Goal: Task Accomplishment & Management: Use online tool/utility

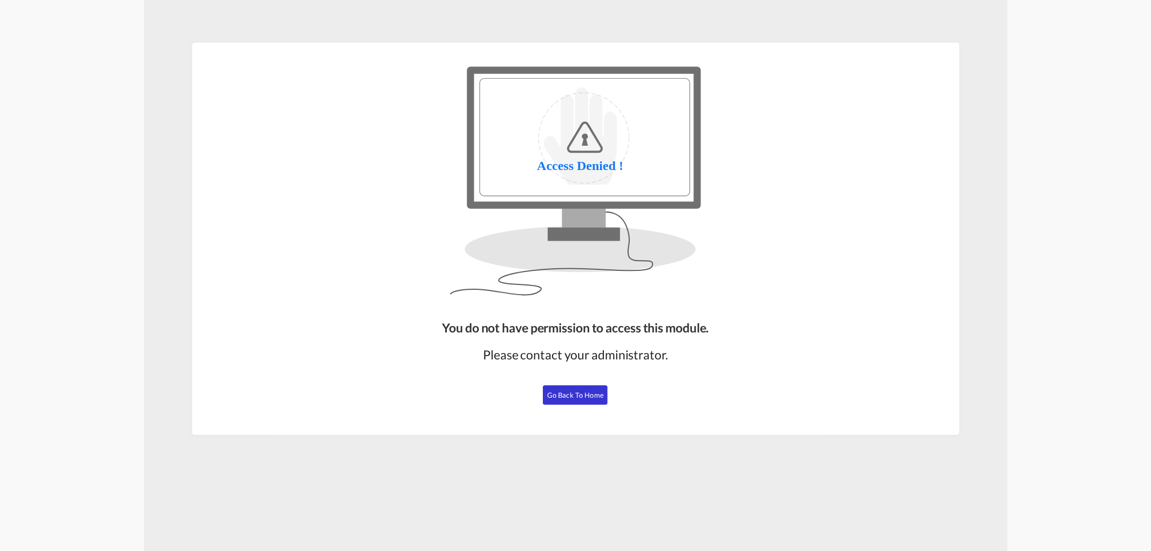
click at [555, 394] on span "Go Back to Home" at bounding box center [575, 395] width 57 height 9
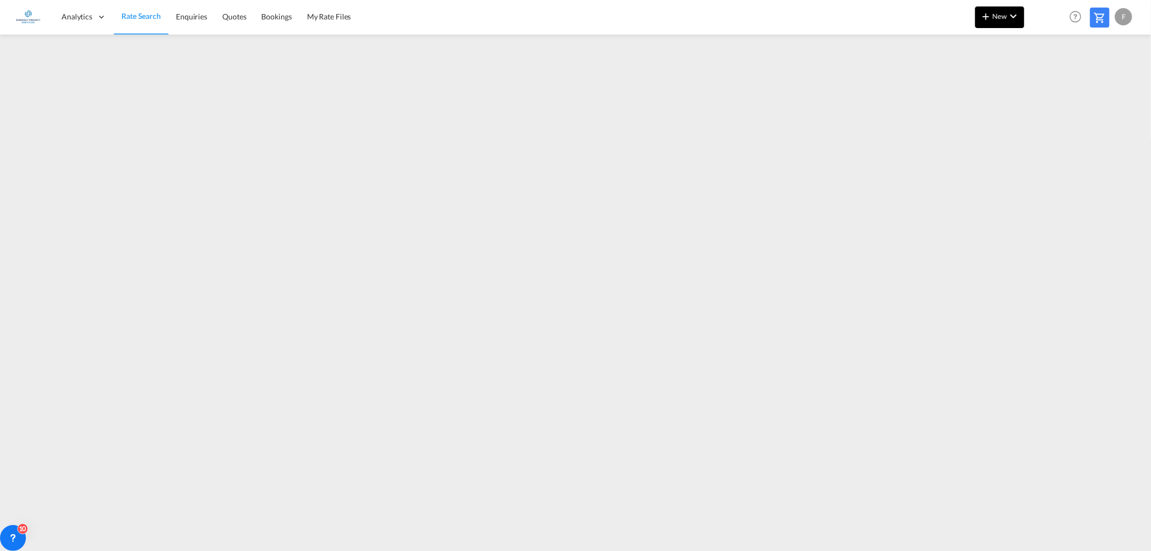
click at [994, 16] on span "New" at bounding box center [999, 16] width 40 height 9
click at [1047, 79] on span "Ratesheet" at bounding box center [1044, 81] width 12 height 22
click at [1000, 18] on span "New" at bounding box center [999, 16] width 40 height 9
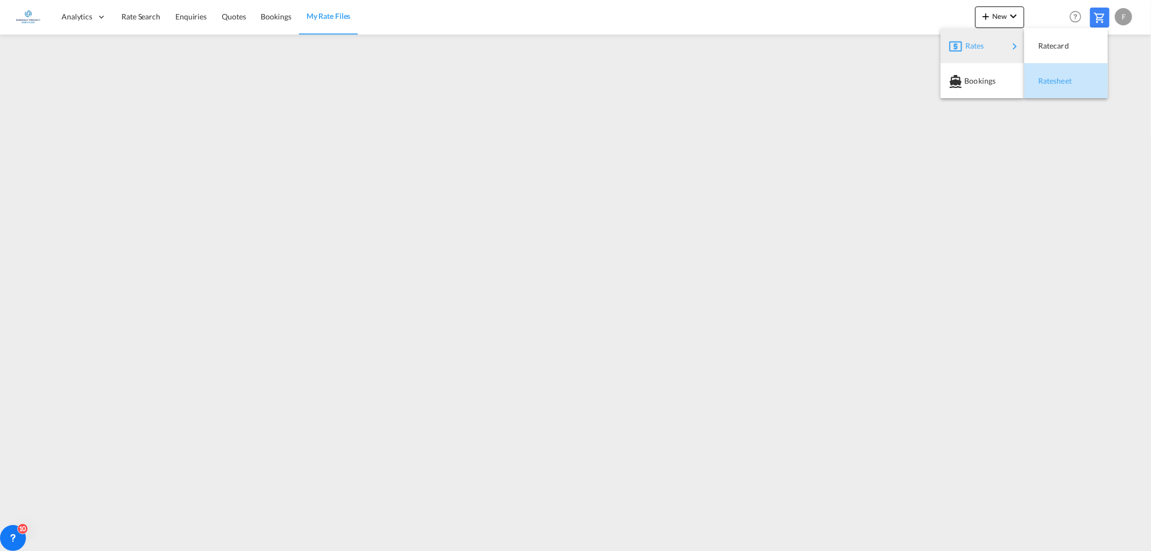
click at [1049, 81] on span "Ratesheet" at bounding box center [1044, 81] width 12 height 22
